Goal: Contribute content

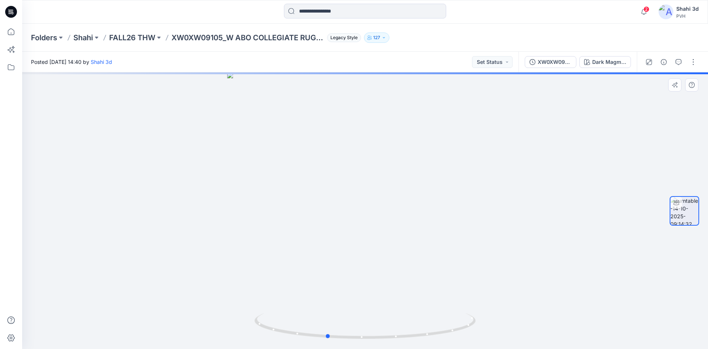
drag, startPoint x: 393, startPoint y: 190, endPoint x: 576, endPoint y: 217, distance: 185.3
click at [576, 217] on div at bounding box center [365, 210] width 686 height 276
drag, startPoint x: 394, startPoint y: 198, endPoint x: 567, endPoint y: 208, distance: 173.0
click at [608, 212] on div at bounding box center [365, 210] width 686 height 276
drag, startPoint x: 351, startPoint y: 197, endPoint x: 305, endPoint y: 193, distance: 45.9
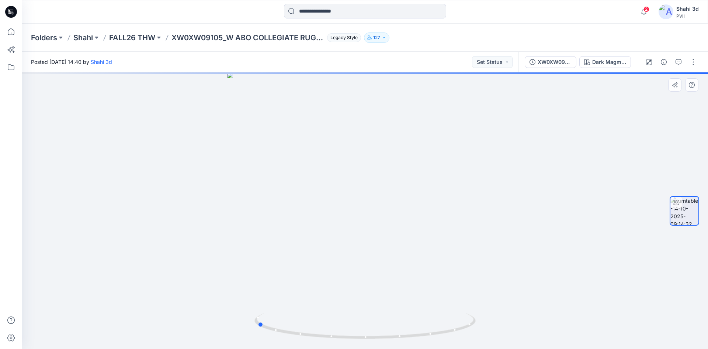
click at [305, 193] on div at bounding box center [365, 210] width 686 height 276
drag, startPoint x: 465, startPoint y: 200, endPoint x: 536, endPoint y: 203, distance: 70.9
click at [526, 203] on div at bounding box center [365, 210] width 686 height 276
drag, startPoint x: 427, startPoint y: 186, endPoint x: 492, endPoint y: 186, distance: 65.3
click at [492, 186] on div at bounding box center [365, 210] width 686 height 276
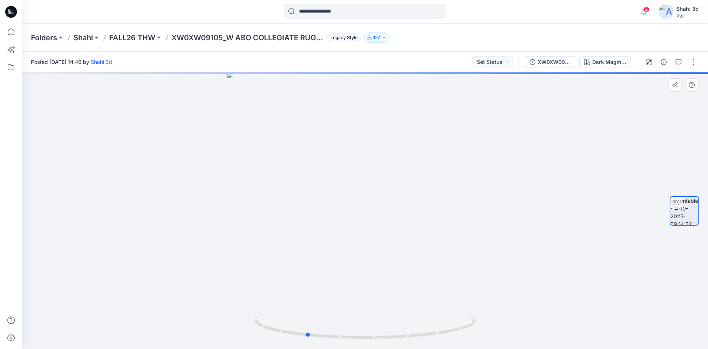
drag, startPoint x: 366, startPoint y: 180, endPoint x: 449, endPoint y: 183, distance: 82.7
click at [449, 183] on div at bounding box center [365, 210] width 686 height 276
drag, startPoint x: 387, startPoint y: 183, endPoint x: 465, endPoint y: 183, distance: 77.8
click at [465, 183] on div at bounding box center [365, 210] width 686 height 276
drag, startPoint x: 370, startPoint y: 170, endPoint x: 456, endPoint y: 175, distance: 86.8
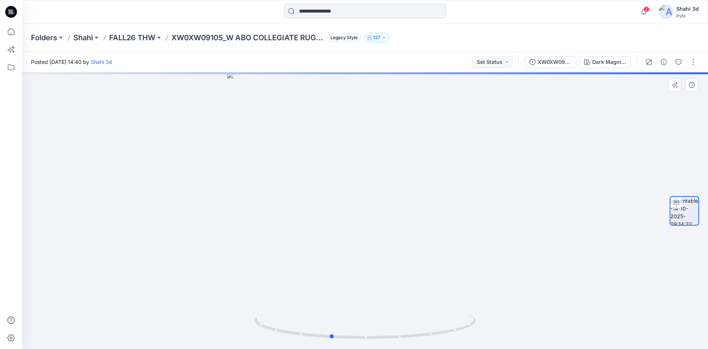
click at [456, 175] on div at bounding box center [365, 210] width 686 height 276
drag, startPoint x: 315, startPoint y: 175, endPoint x: 517, endPoint y: 173, distance: 201.5
click at [467, 189] on div at bounding box center [365, 210] width 686 height 276
click at [694, 59] on button "button" at bounding box center [694, 62] width 12 height 12
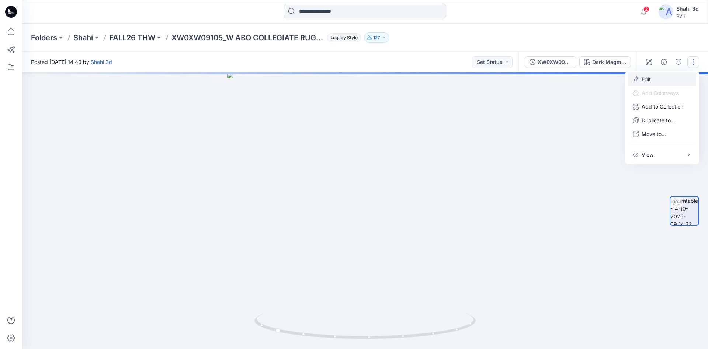
click at [653, 81] on button "Edit" at bounding box center [663, 79] width 68 height 14
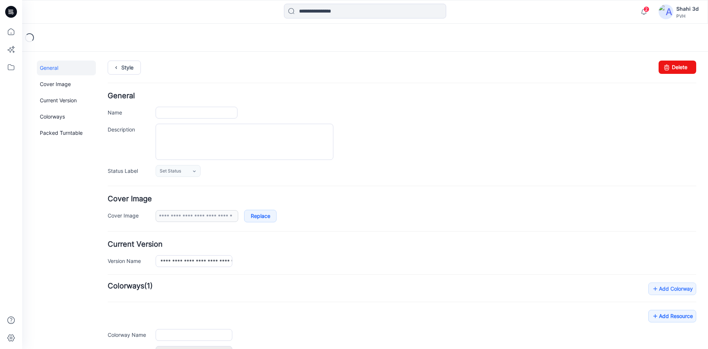
type input "**********"
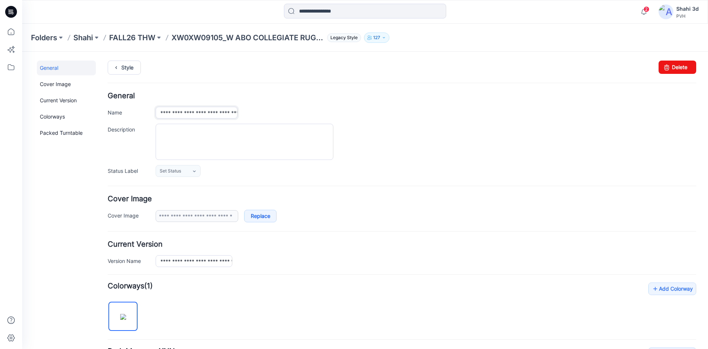
click at [194, 118] on input "**********" at bounding box center [197, 113] width 82 height 12
type input "**********"
click at [228, 141] on textarea "Description" at bounding box center [245, 142] width 178 height 36
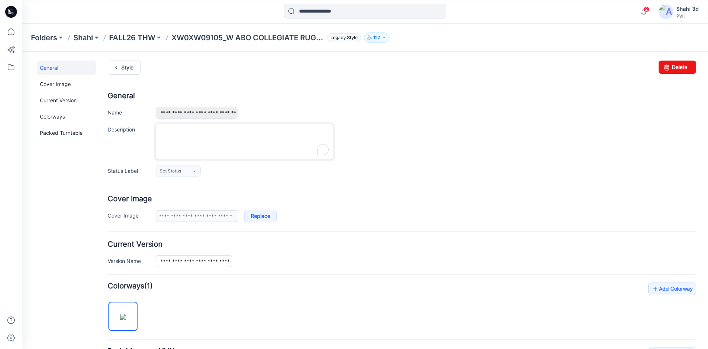
paste textarea "**********"
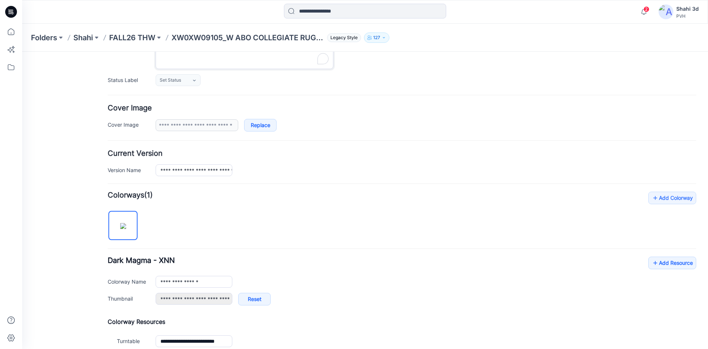
scroll to position [176, 0]
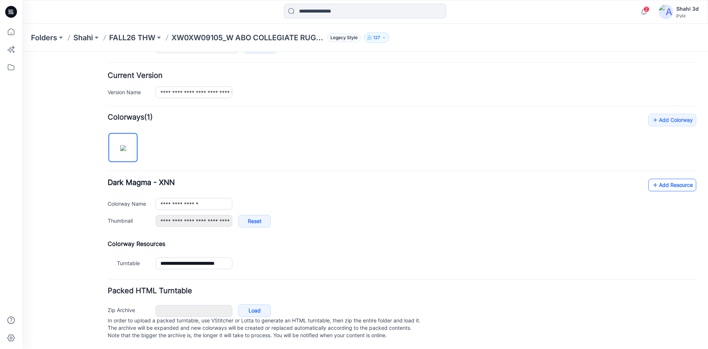
type textarea "**********"
click at [665, 179] on link "Add Resource" at bounding box center [673, 185] width 48 height 13
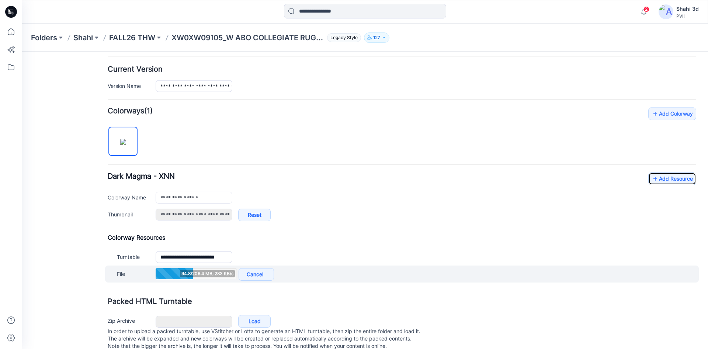
scroll to position [193, 0]
